Goal: Task Accomplishment & Management: Use online tool/utility

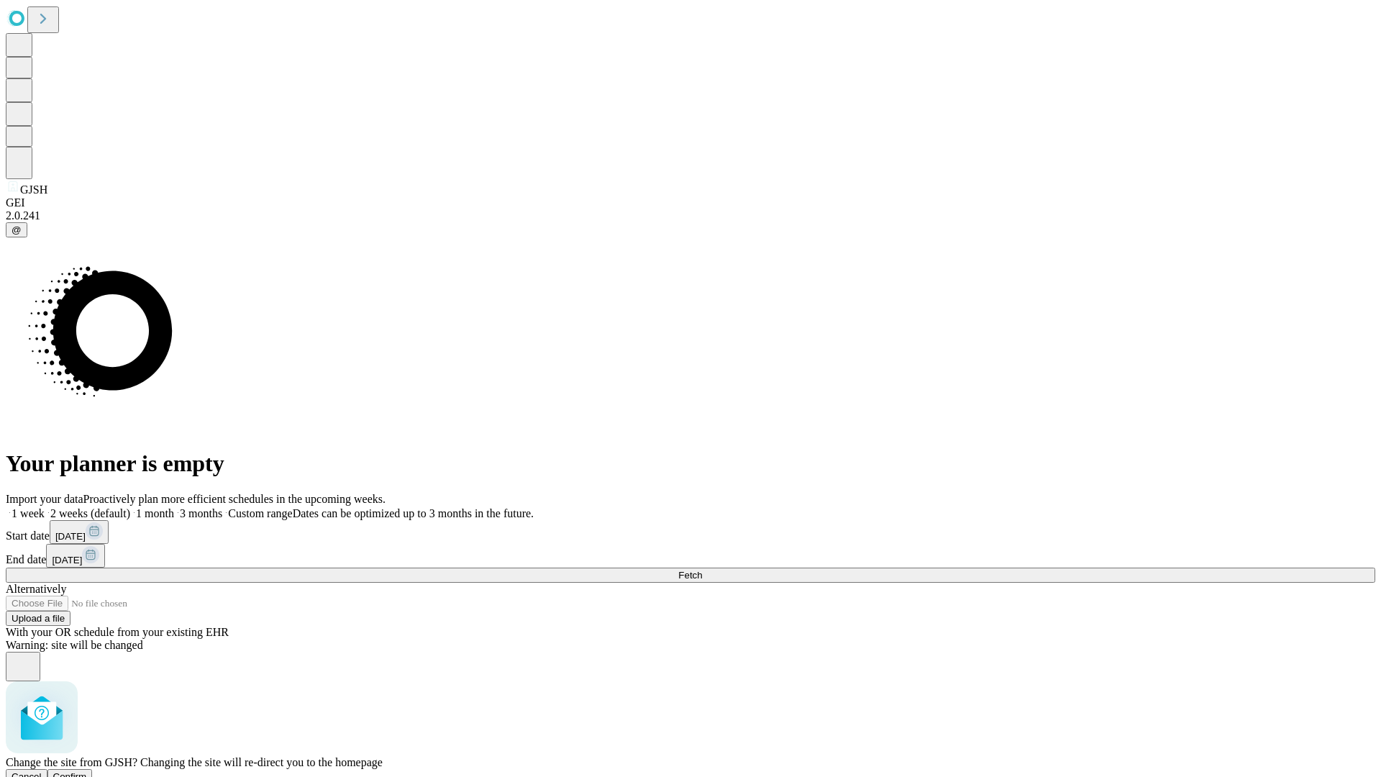
click at [87, 771] on span "Confirm" at bounding box center [70, 776] width 34 height 11
click at [130, 507] on label "2 weeks (default)" at bounding box center [88, 513] width 86 height 12
click at [702, 570] on span "Fetch" at bounding box center [690, 575] width 24 height 11
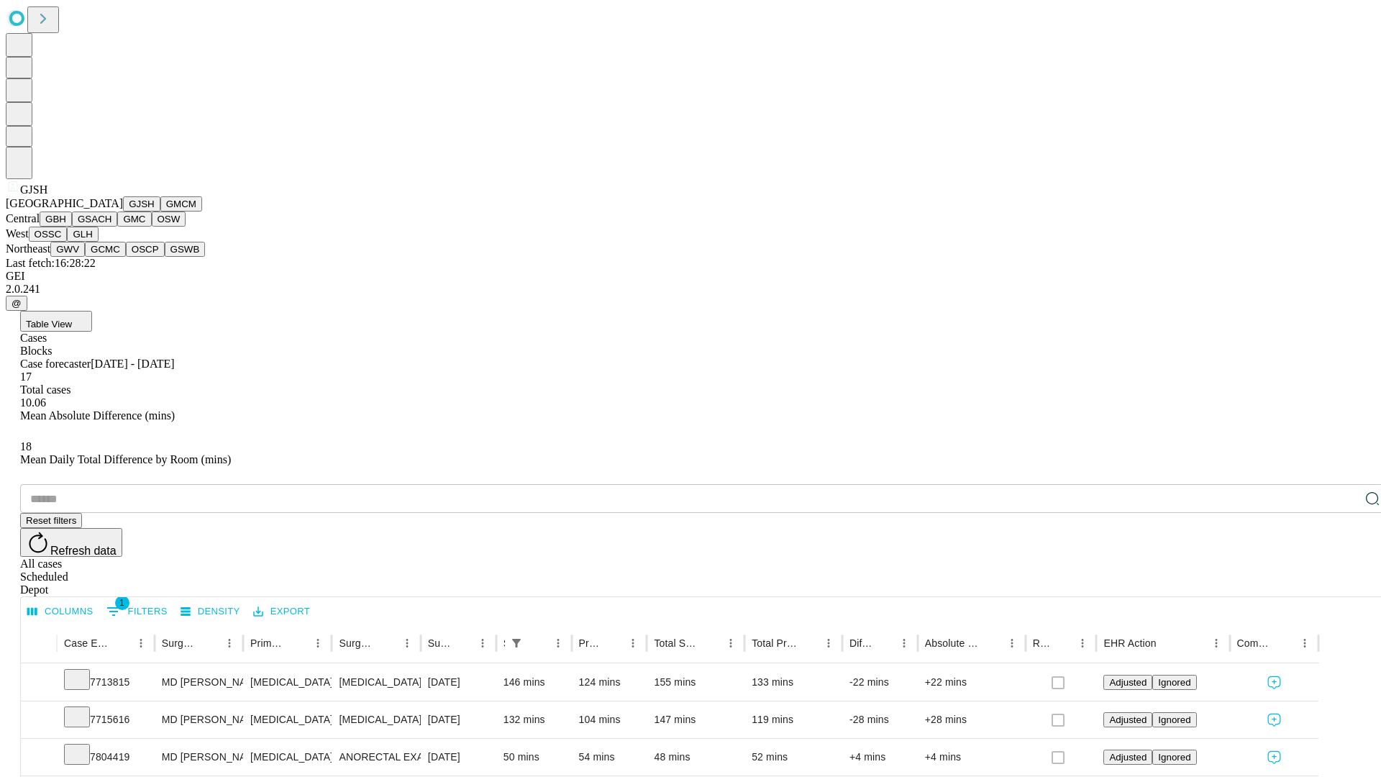
click at [160, 212] on button "GMCM" at bounding box center [181, 203] width 42 height 15
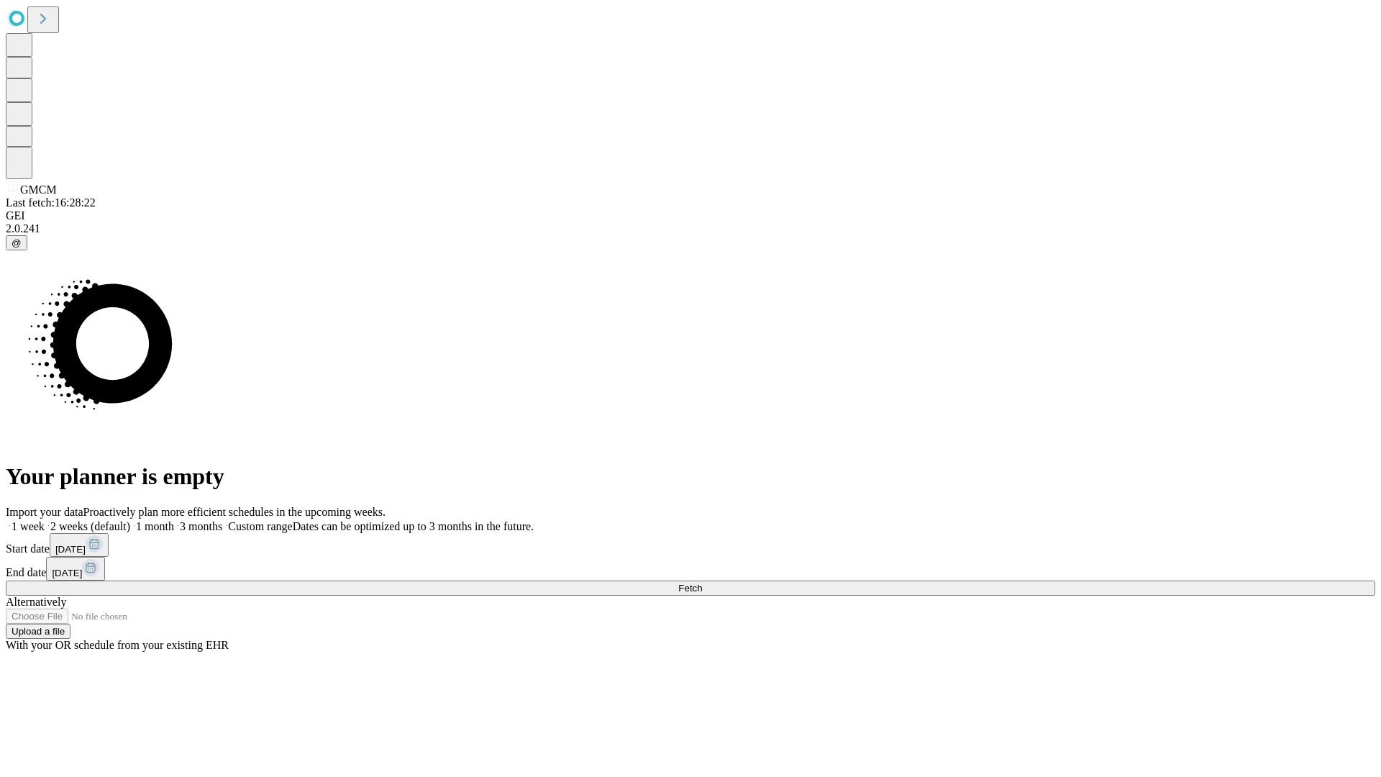
click at [130, 520] on label "2 weeks (default)" at bounding box center [88, 526] width 86 height 12
click at [702, 583] on span "Fetch" at bounding box center [690, 588] width 24 height 11
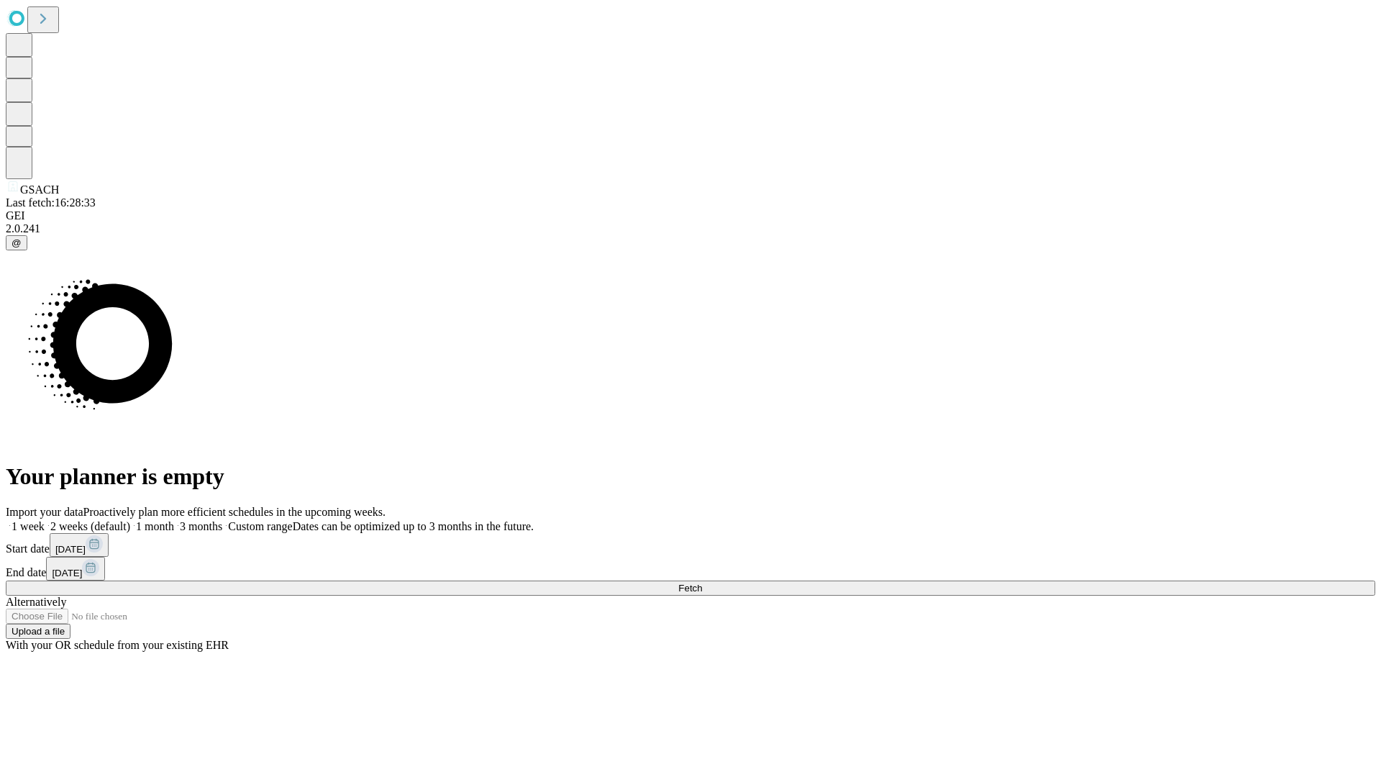
click at [130, 520] on label "2 weeks (default)" at bounding box center [88, 526] width 86 height 12
click at [702, 583] on span "Fetch" at bounding box center [690, 588] width 24 height 11
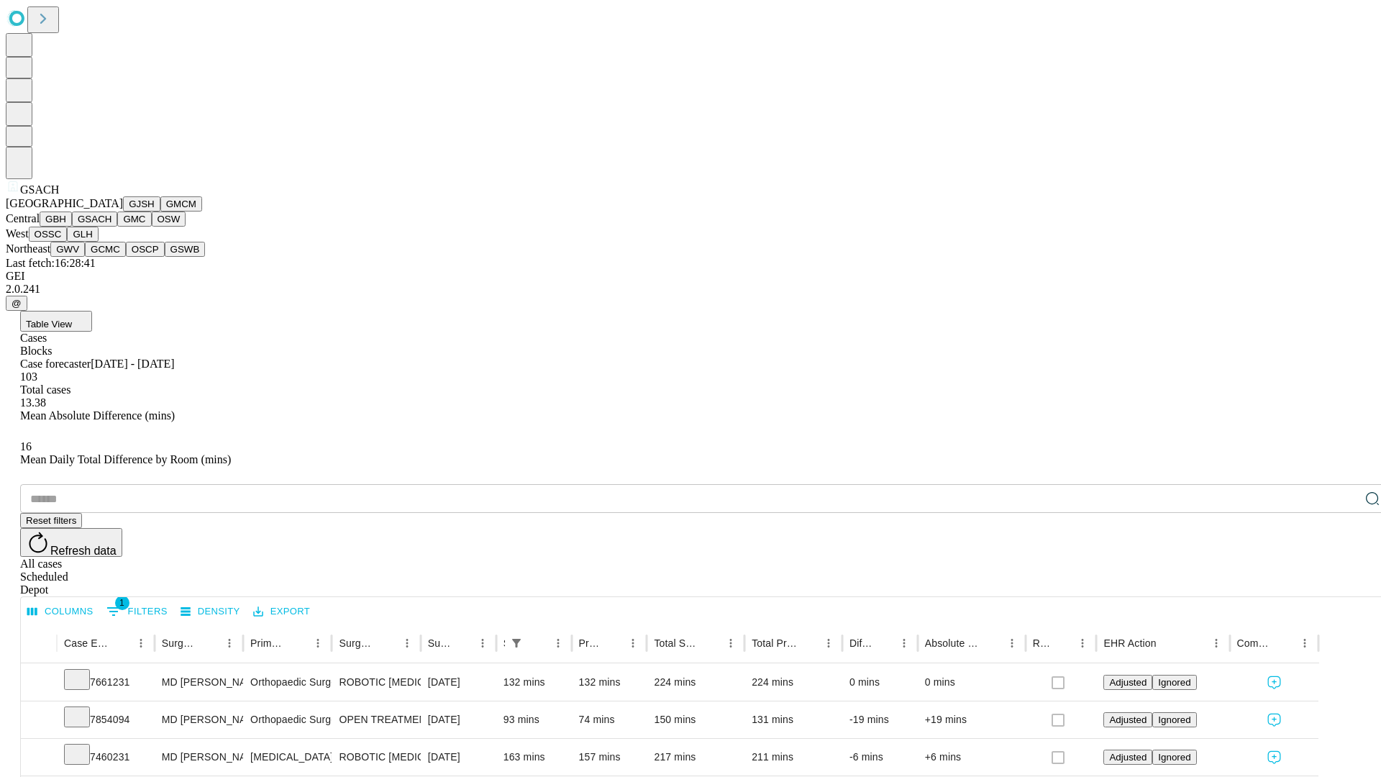
click at [117, 227] on button "GMC" at bounding box center [134, 219] width 34 height 15
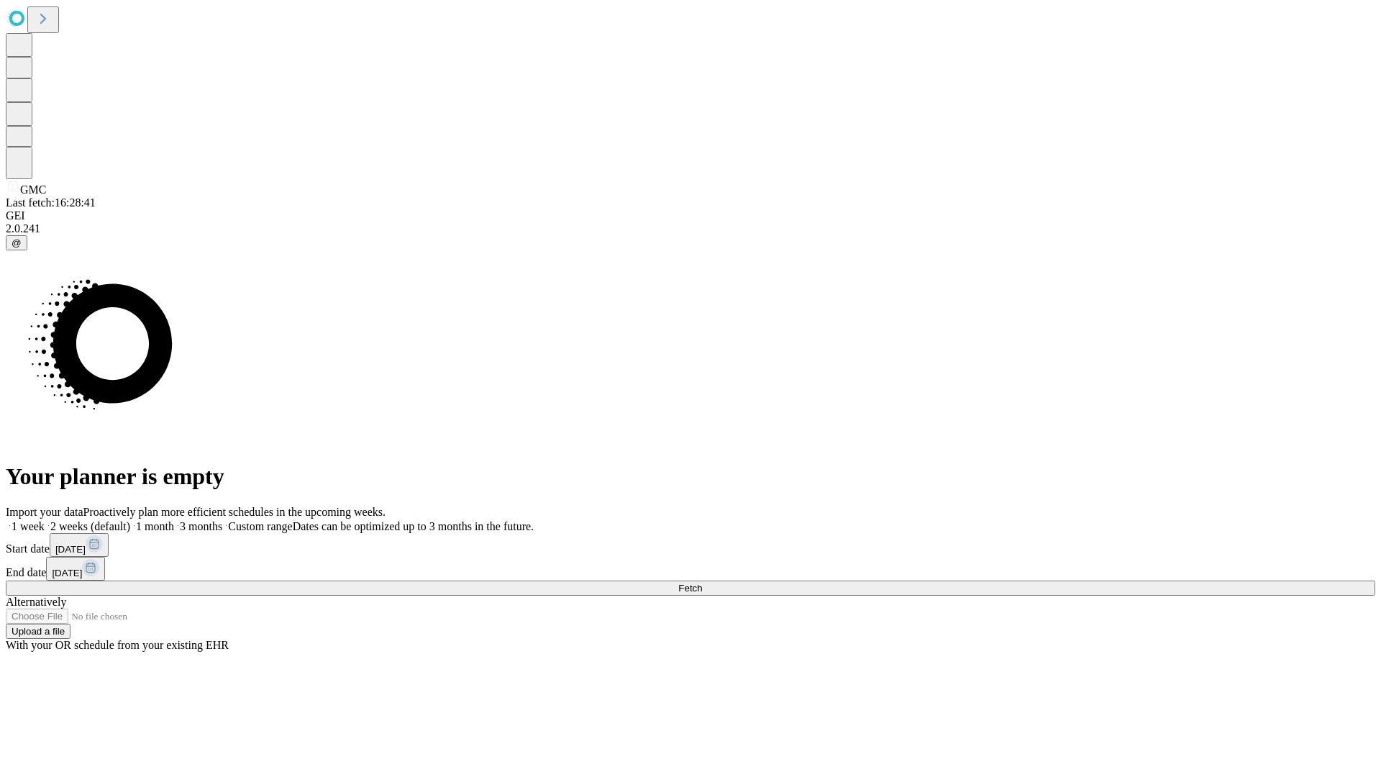
click at [130, 520] on label "2 weeks (default)" at bounding box center [88, 526] width 86 height 12
click at [702, 583] on span "Fetch" at bounding box center [690, 588] width 24 height 11
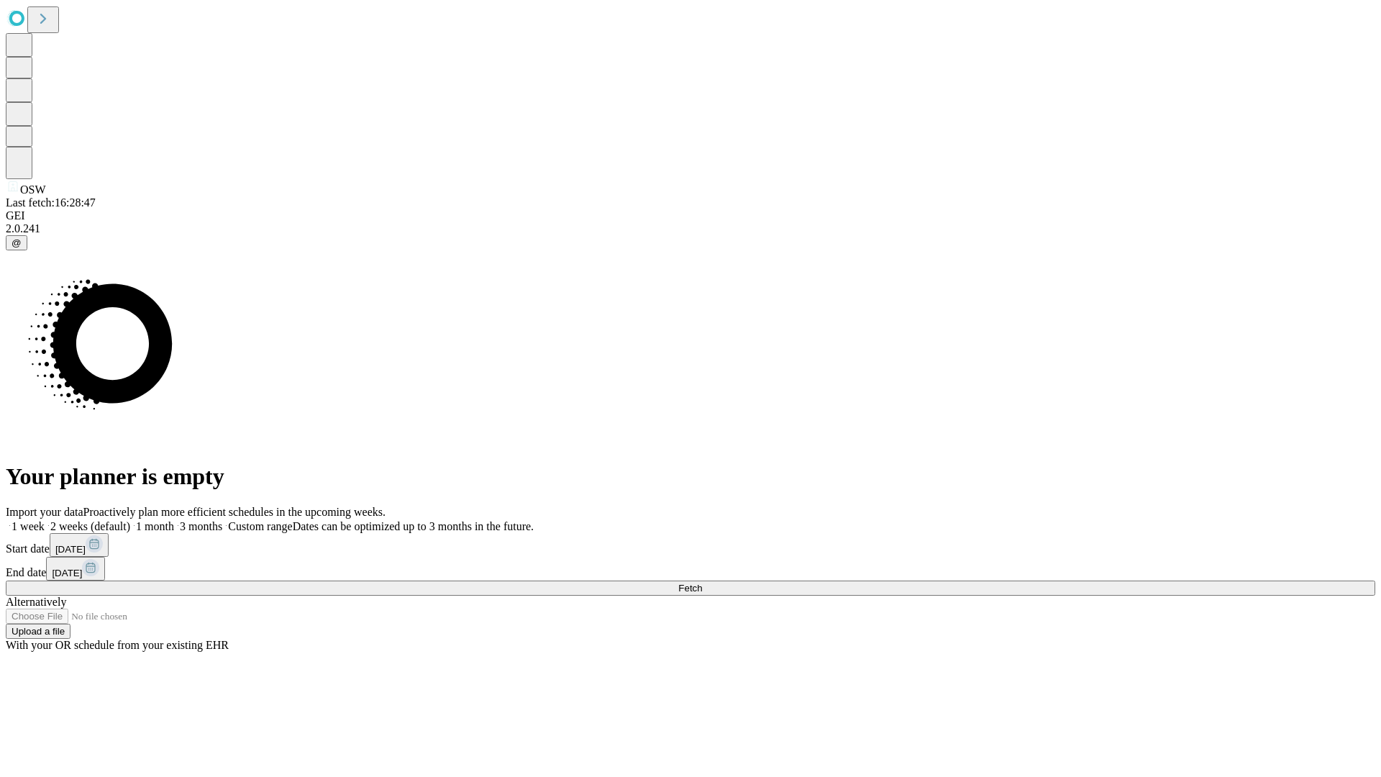
click at [130, 520] on label "2 weeks (default)" at bounding box center [88, 526] width 86 height 12
click at [702, 583] on span "Fetch" at bounding box center [690, 588] width 24 height 11
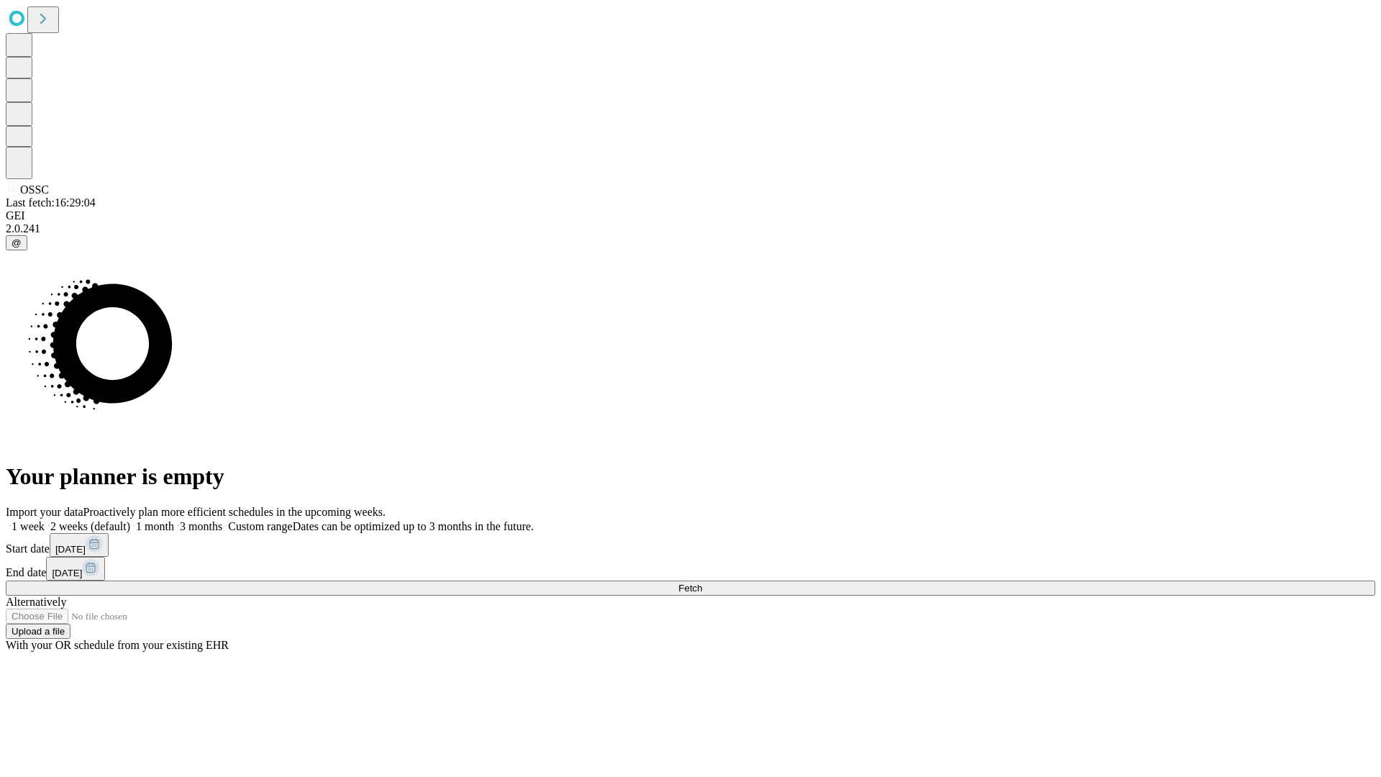
click at [702, 583] on span "Fetch" at bounding box center [690, 588] width 24 height 11
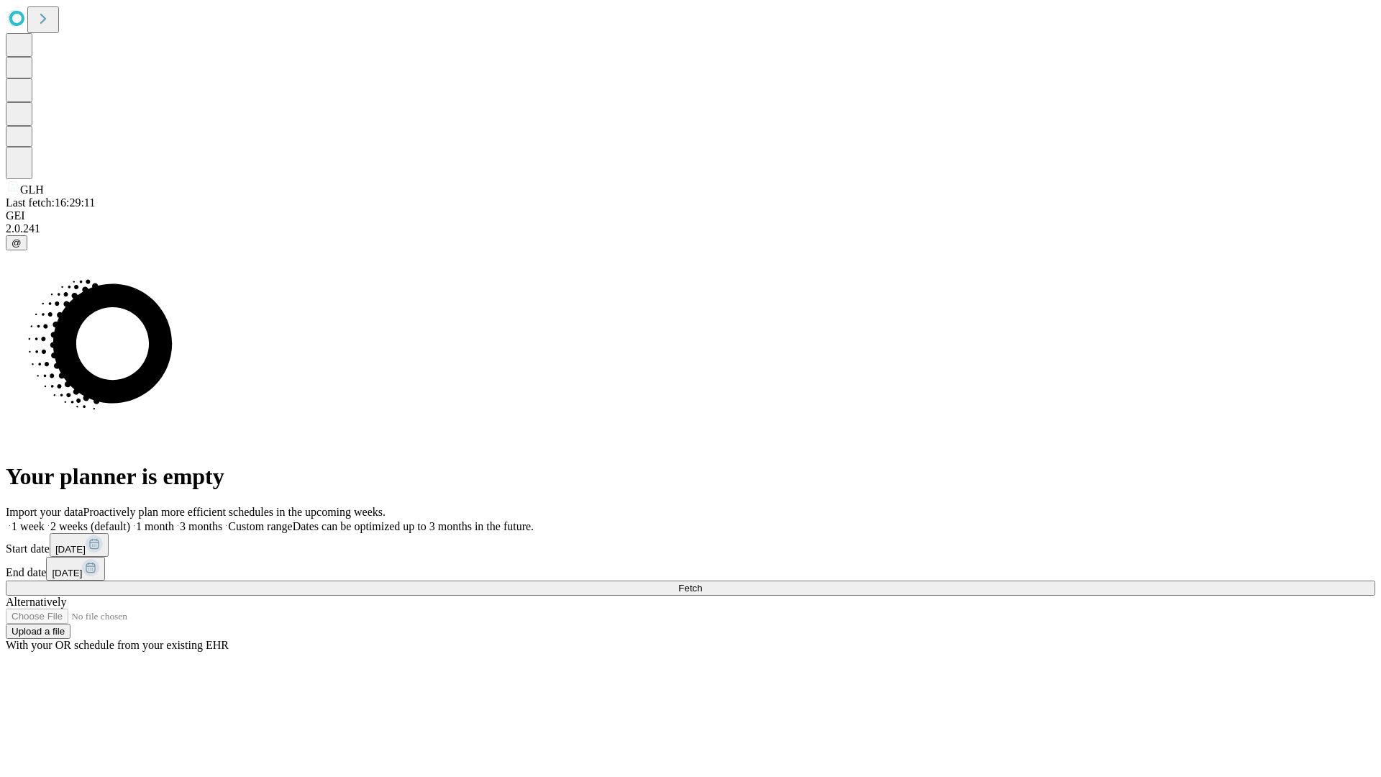
click at [130, 520] on label "2 weeks (default)" at bounding box center [88, 526] width 86 height 12
click at [702, 583] on span "Fetch" at bounding box center [690, 588] width 24 height 11
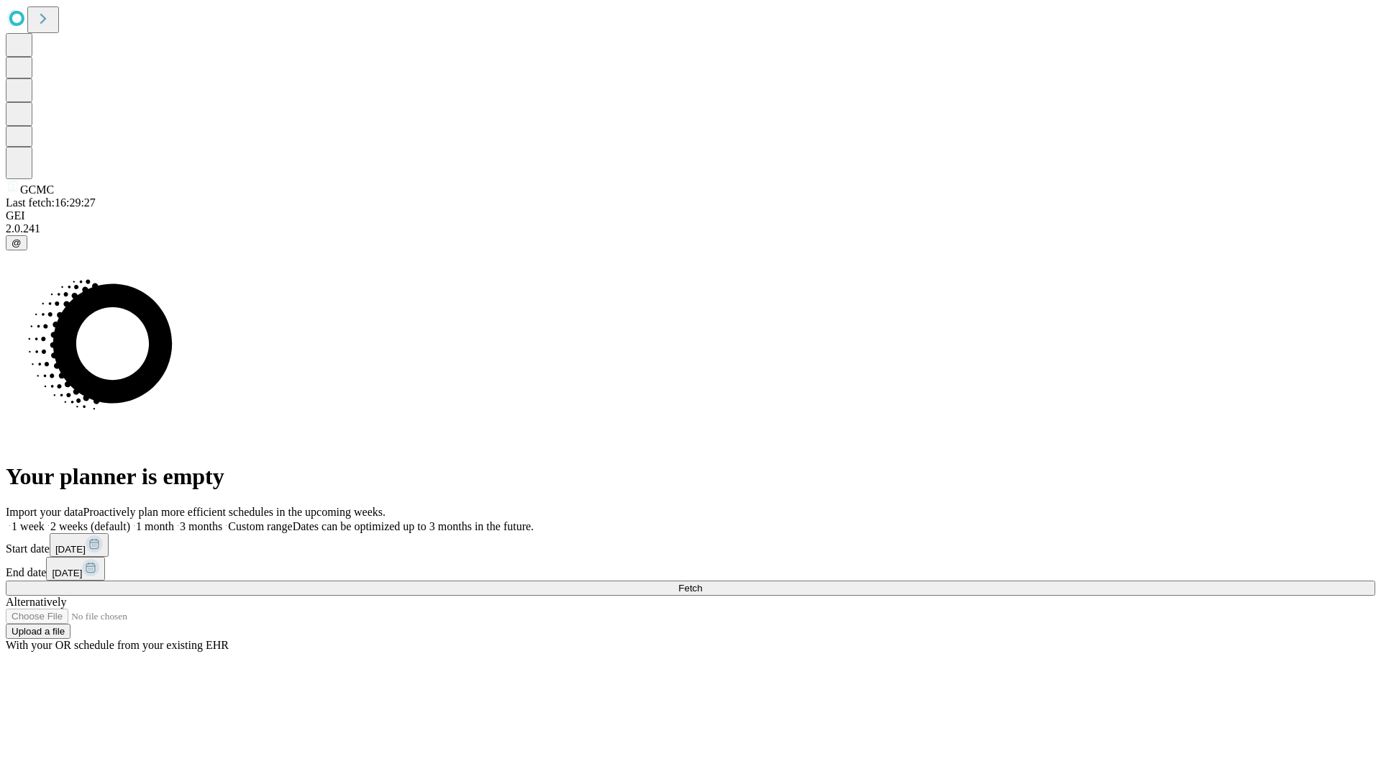
click at [130, 520] on label "2 weeks (default)" at bounding box center [88, 526] width 86 height 12
click at [702, 583] on span "Fetch" at bounding box center [690, 588] width 24 height 11
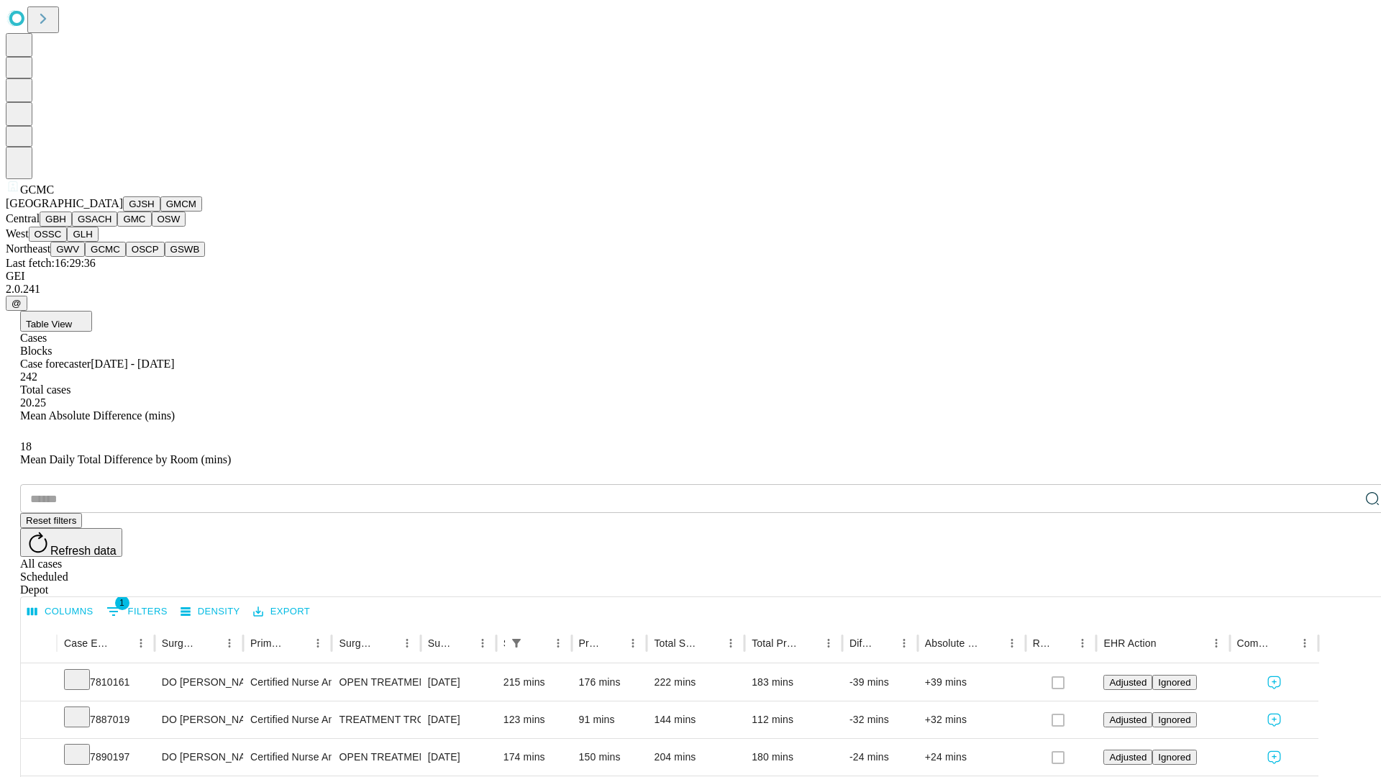
click at [126, 257] on button "OSCP" at bounding box center [145, 249] width 39 height 15
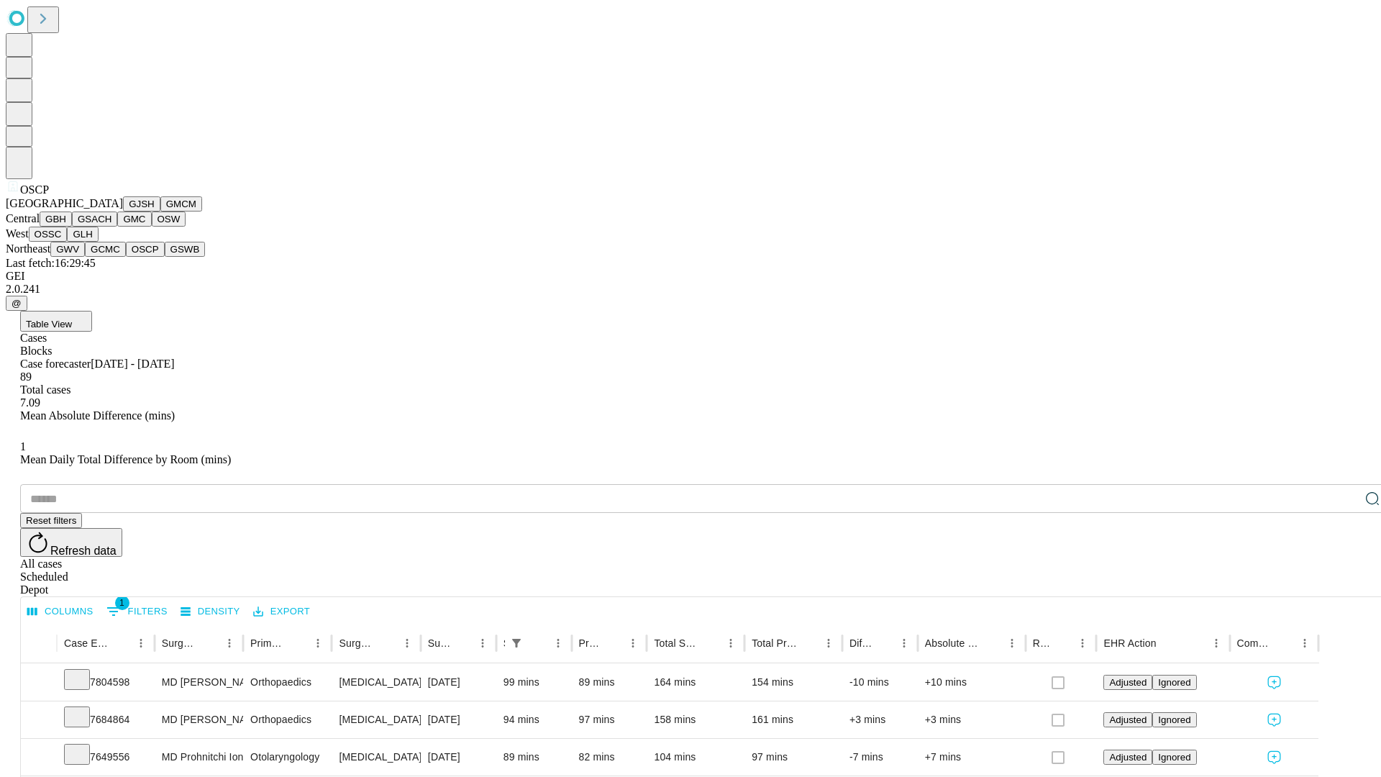
click at [165, 257] on button "GSWB" at bounding box center [185, 249] width 41 height 15
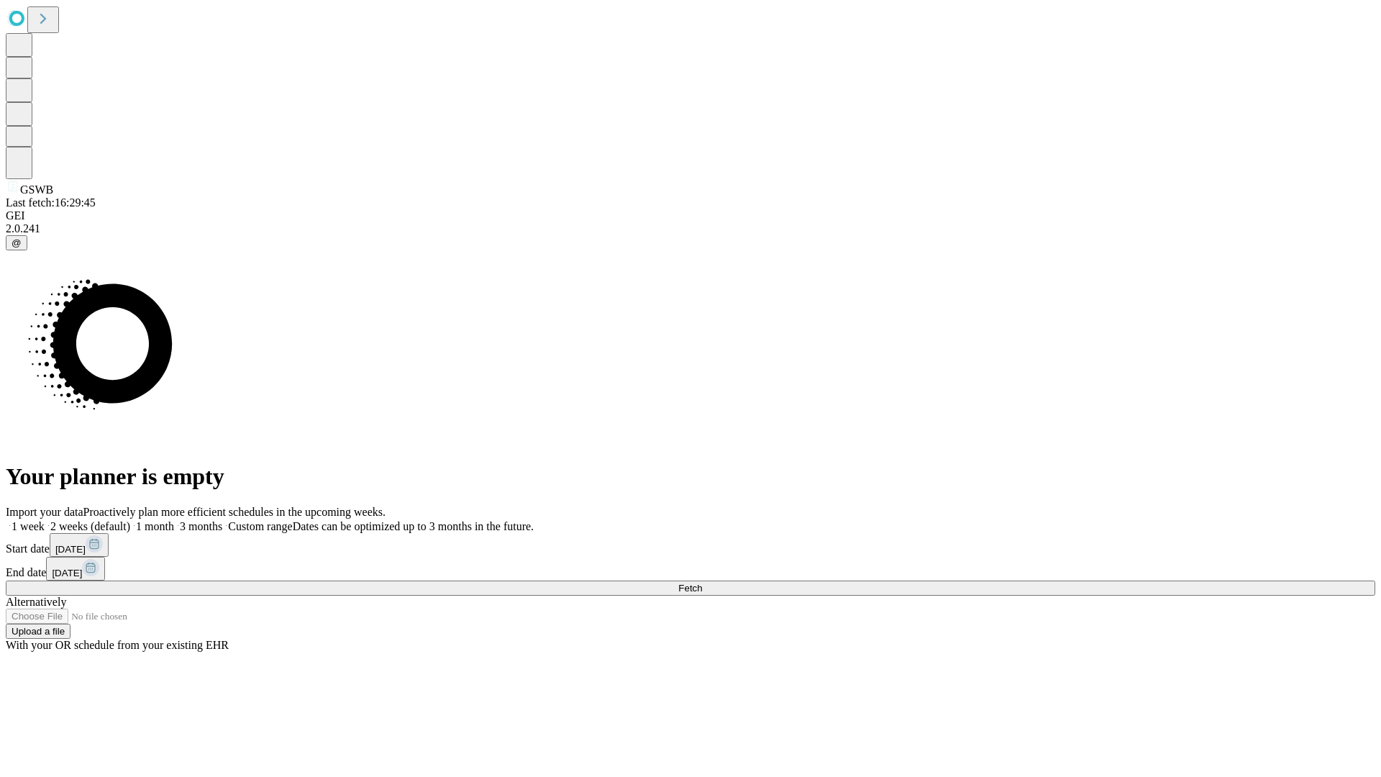
click at [130, 520] on label "2 weeks (default)" at bounding box center [88, 526] width 86 height 12
click at [702, 583] on span "Fetch" at bounding box center [690, 588] width 24 height 11
